Goal: Navigation & Orientation: Find specific page/section

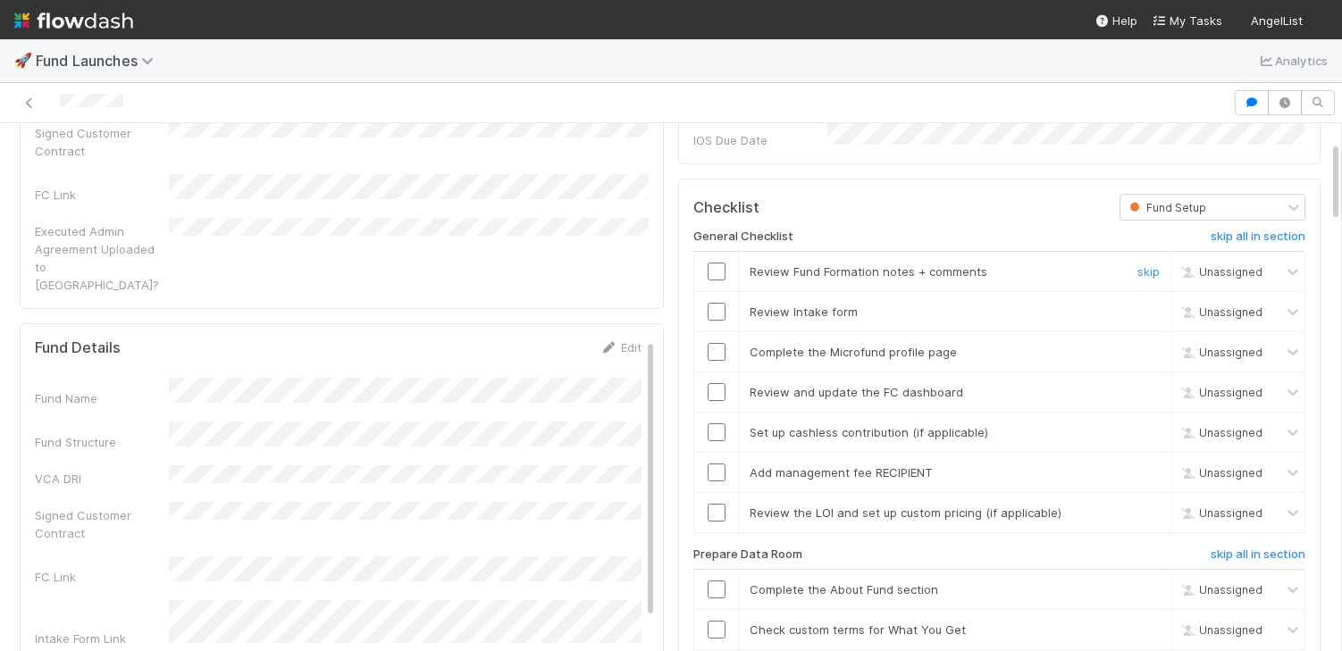
scroll to position [123, 0]
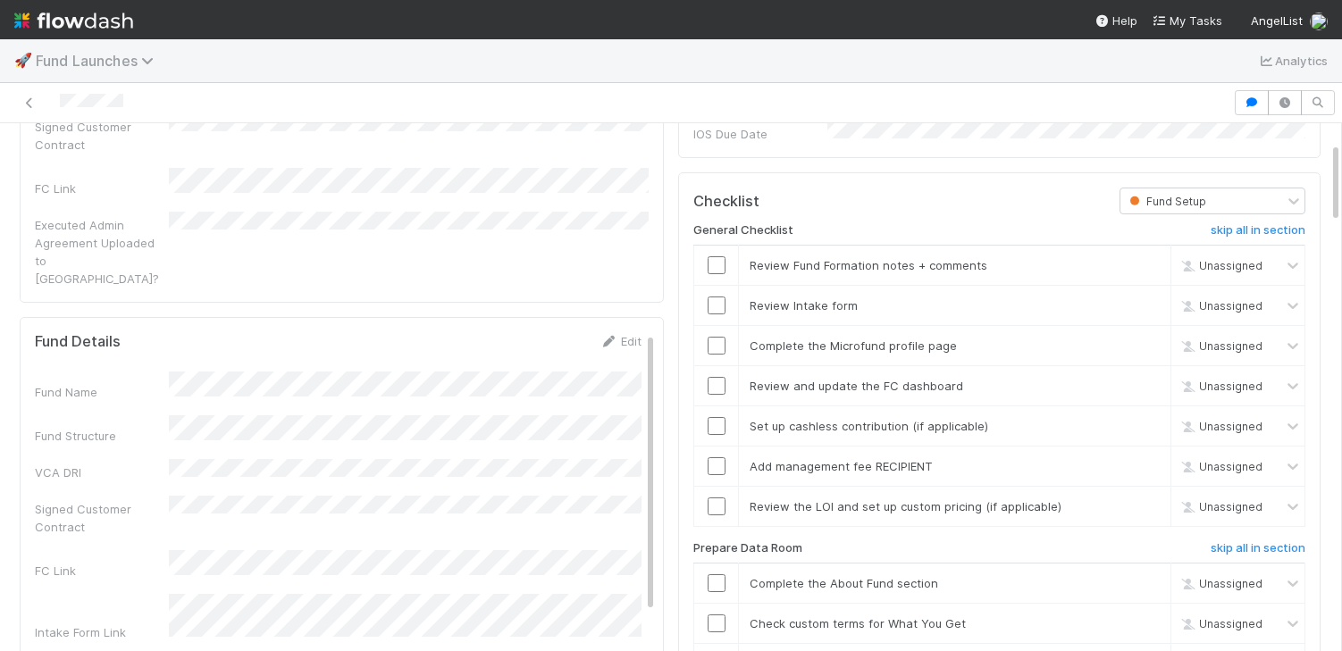
click at [120, 55] on span "Fund Launches" at bounding box center [99, 61] width 127 height 18
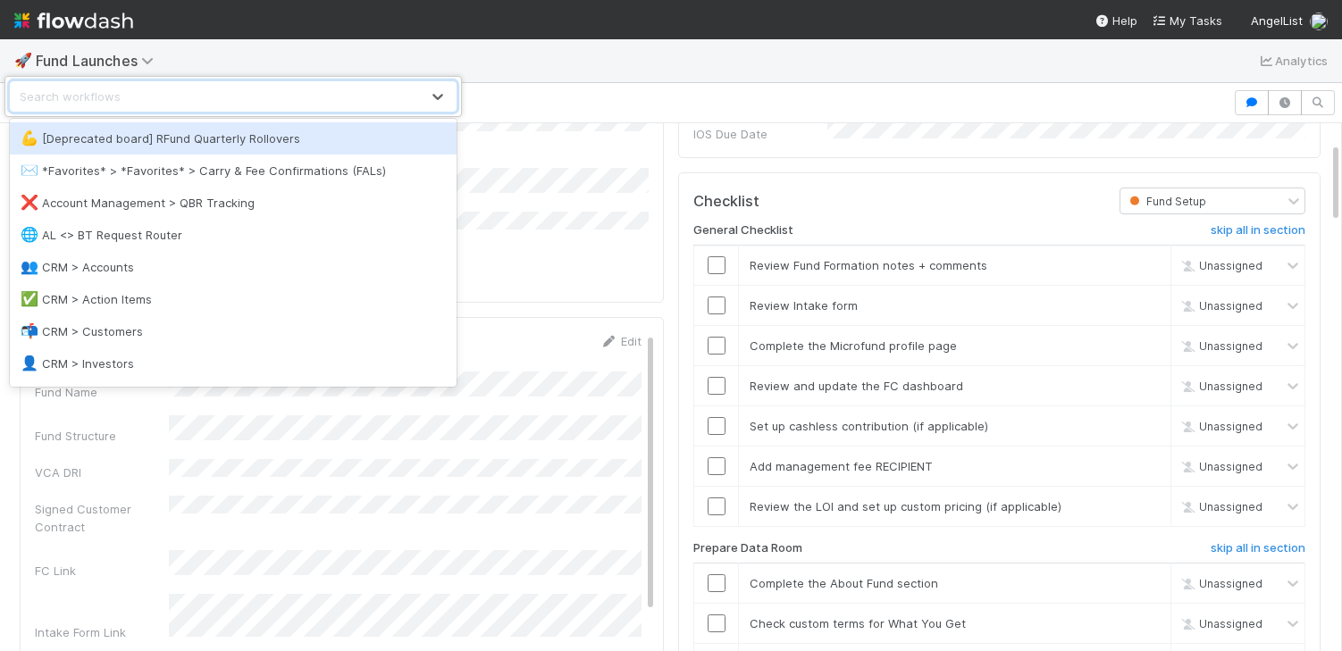
click at [92, 63] on div "option [Deprecated board] RFund Quarterly Rollovers focused, 1 of 30. 30 result…" at bounding box center [671, 325] width 1342 height 651
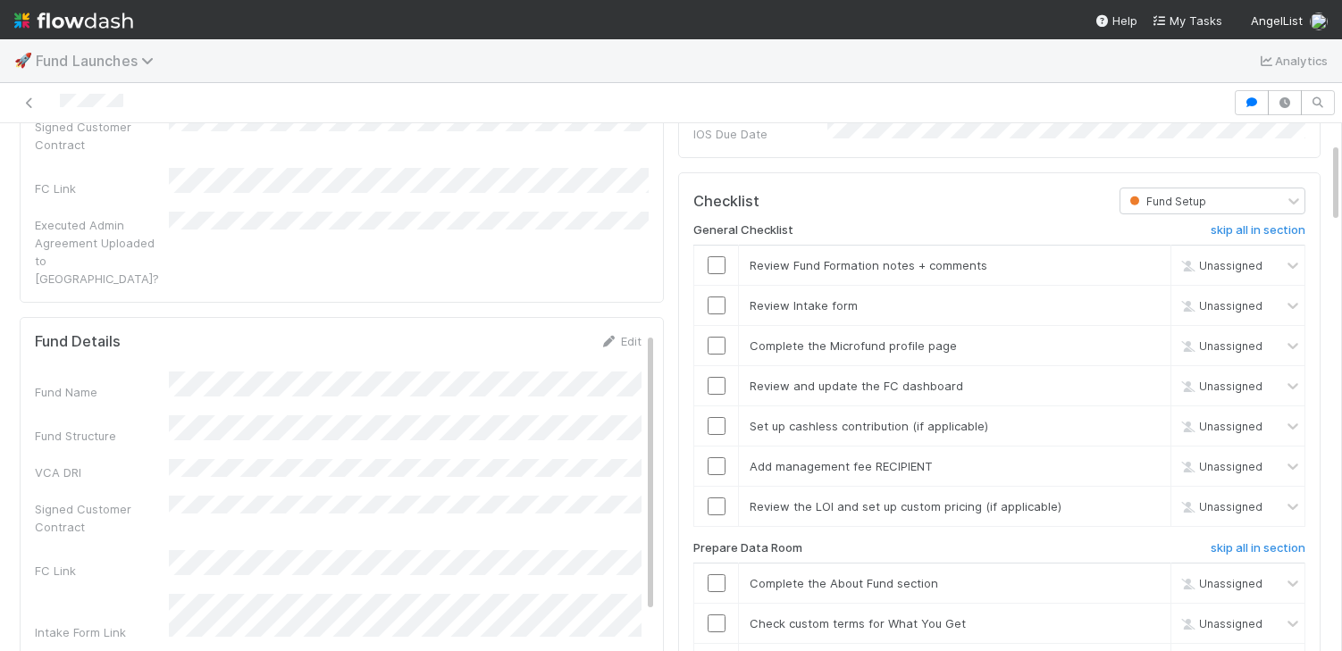
click at [40, 57] on span "Fund Launches" at bounding box center [99, 61] width 127 height 18
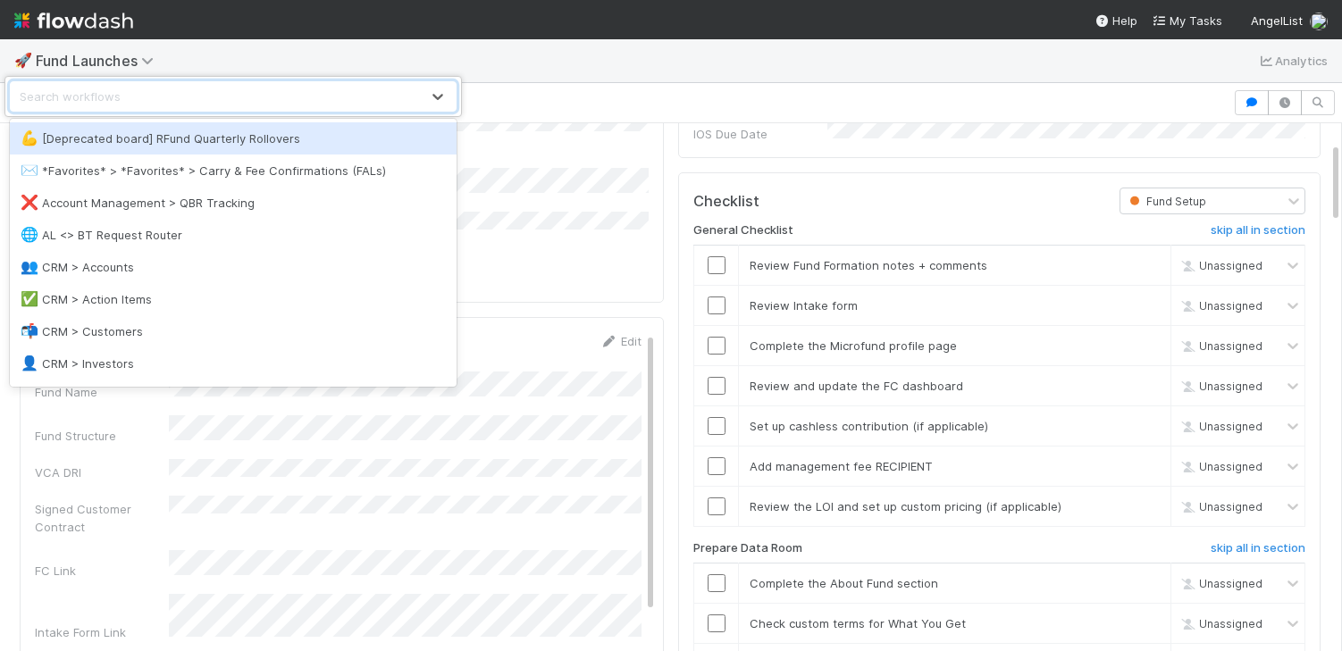
click at [14, 60] on div "option [Deprecated board] RFund Quarterly Rollovers focused, 1 of 30. 30 result…" at bounding box center [671, 325] width 1342 height 651
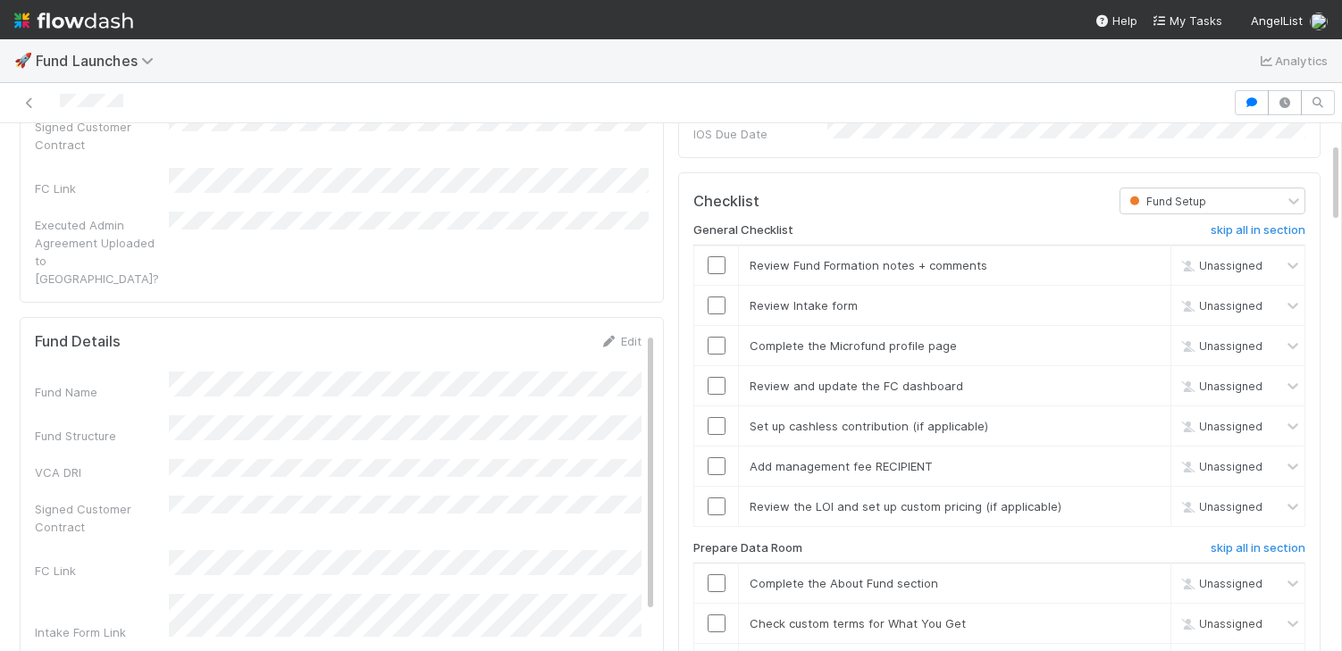
click at [14, 60] on span "🚀" at bounding box center [23, 60] width 18 height 15
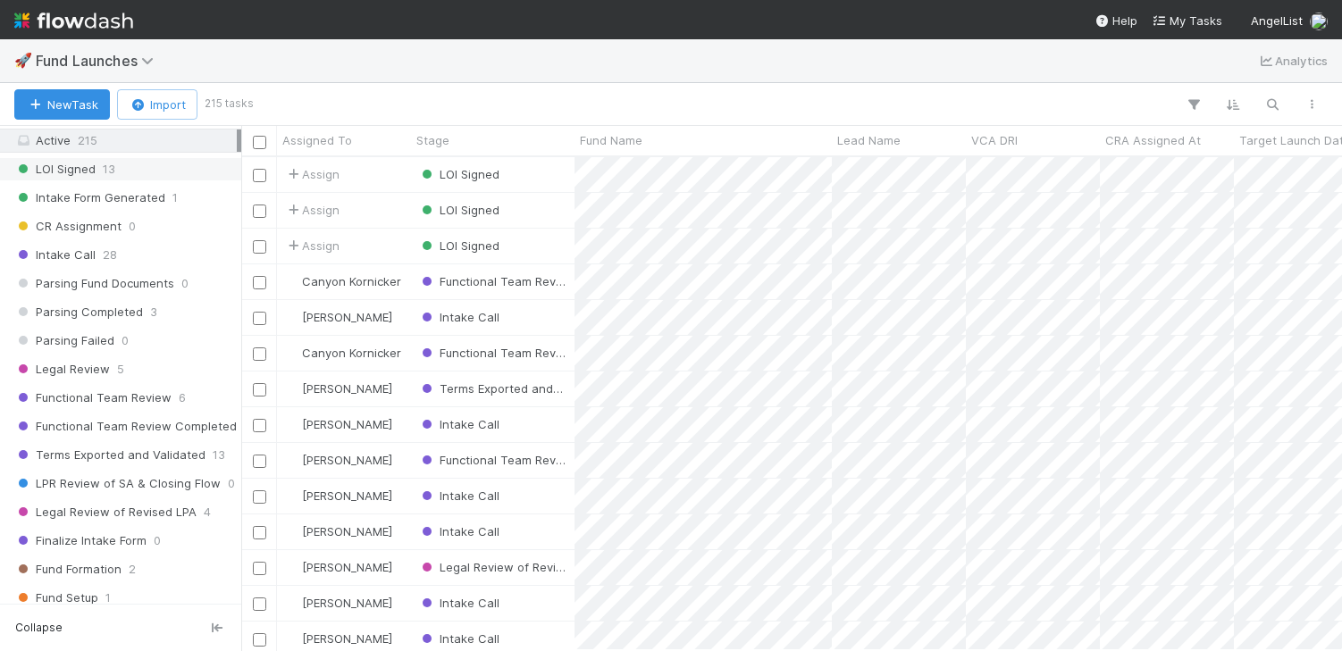
scroll to position [227, 0]
click at [129, 194] on span "Intake Form Generated" at bounding box center [89, 196] width 151 height 22
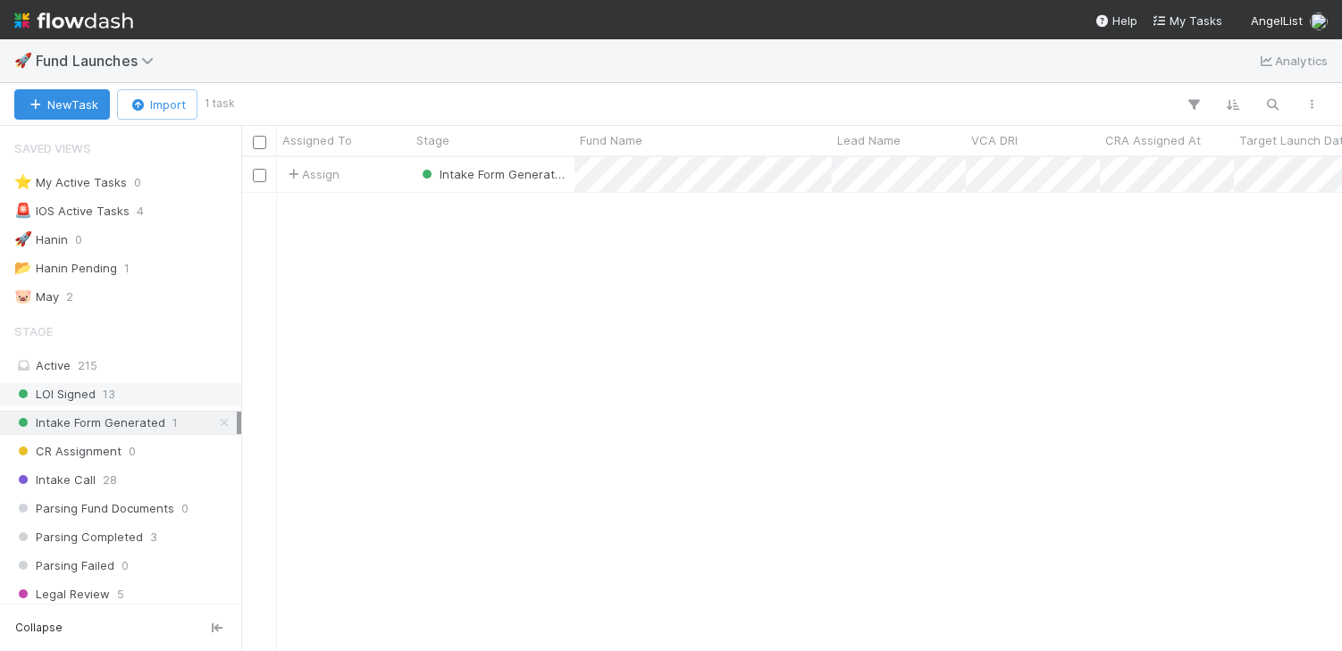
click at [136, 394] on div "LOI Signed 13" at bounding box center [125, 394] width 223 height 22
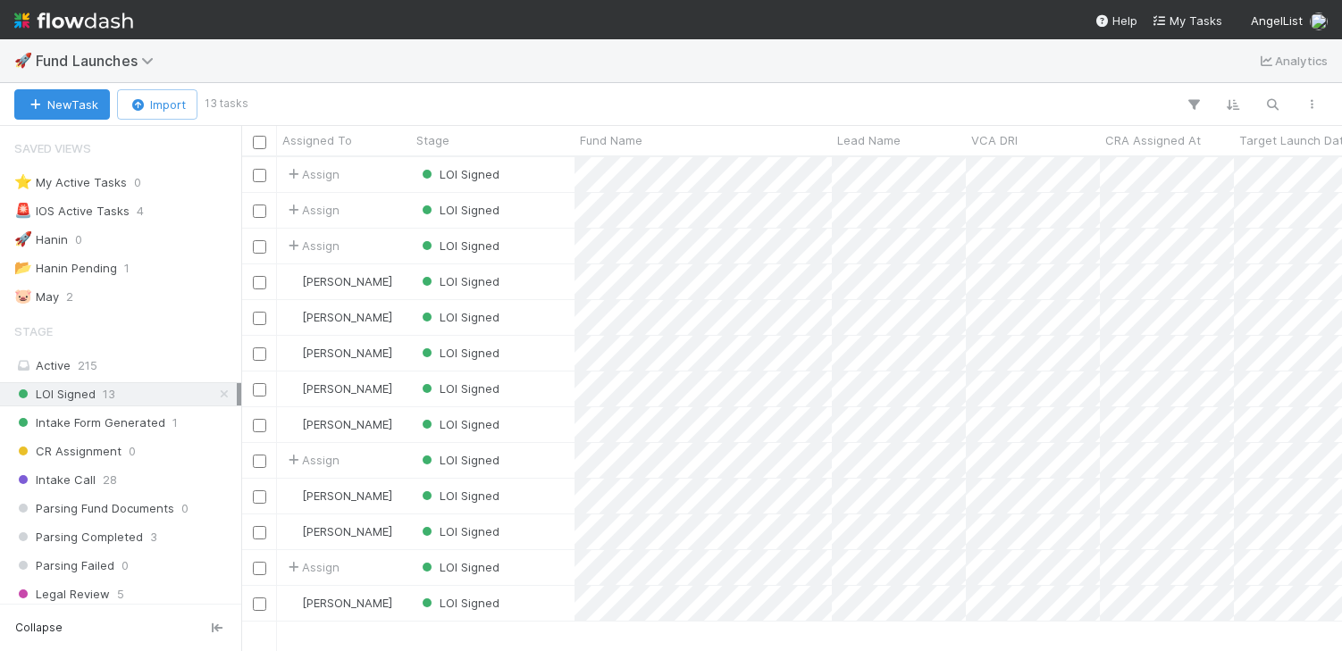
scroll to position [493, 1101]
